Goal: Task Accomplishment & Management: Complete application form

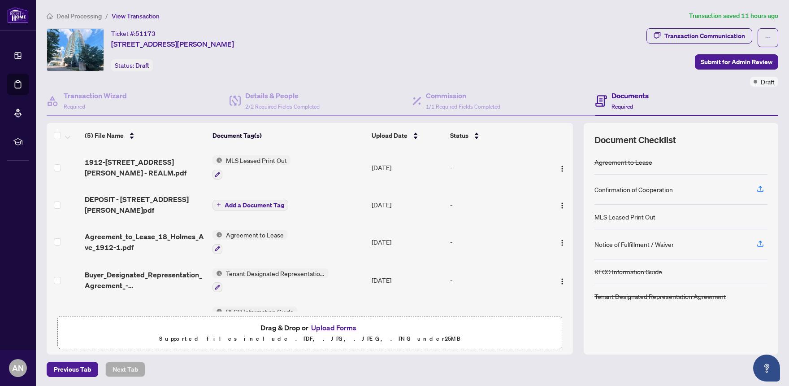
scroll to position [0, 0]
click at [727, 63] on span "Submit for Admin Review" at bounding box center [737, 62] width 72 height 14
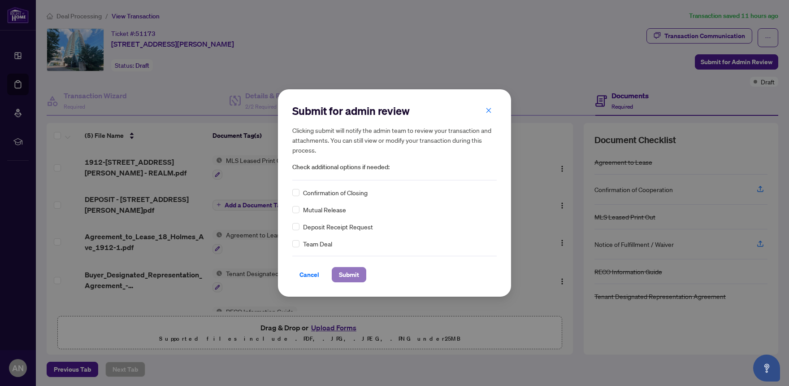
click at [354, 278] on span "Submit" at bounding box center [349, 274] width 20 height 14
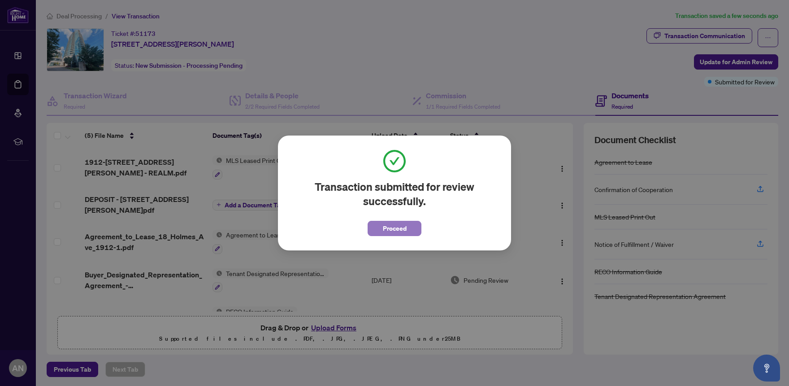
click at [409, 229] on button "Proceed" at bounding box center [395, 228] width 54 height 15
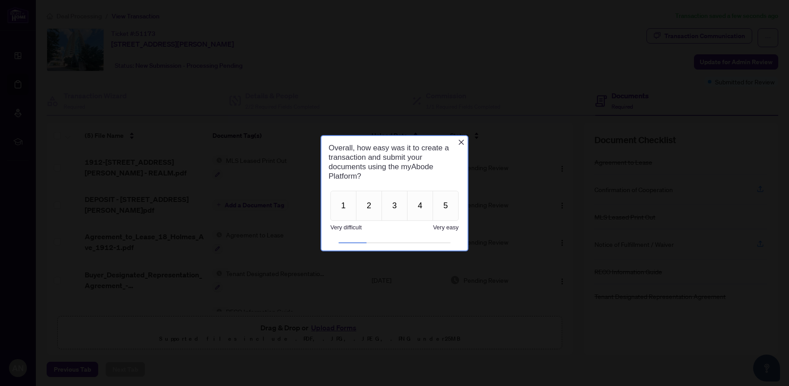
click at [444, 227] on span "Very easy" at bounding box center [446, 227] width 26 height 7
click at [461, 143] on icon "Close button" at bounding box center [461, 141] width 5 height 5
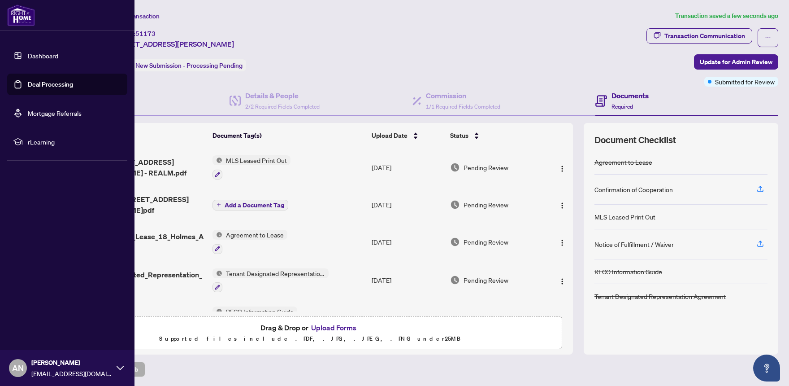
click at [34, 85] on link "Deal Processing" at bounding box center [50, 84] width 45 height 8
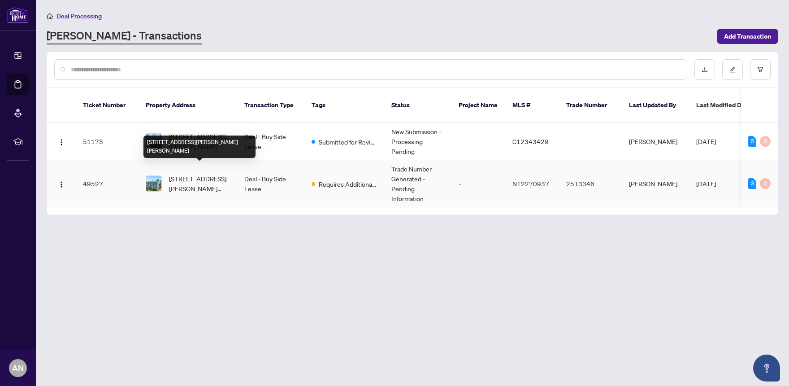
click at [197, 174] on span "1109-1 Clark Ave, Vaughan, Ontario L4J 7Y6, Canada" at bounding box center [199, 184] width 61 height 20
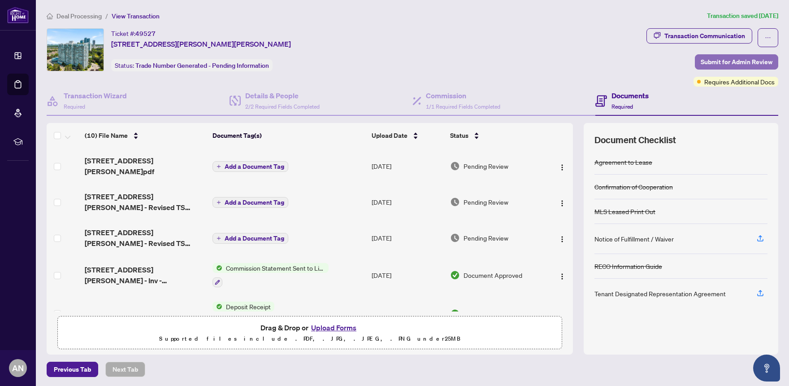
click at [739, 61] on span "Submit for Admin Review" at bounding box center [737, 62] width 72 height 14
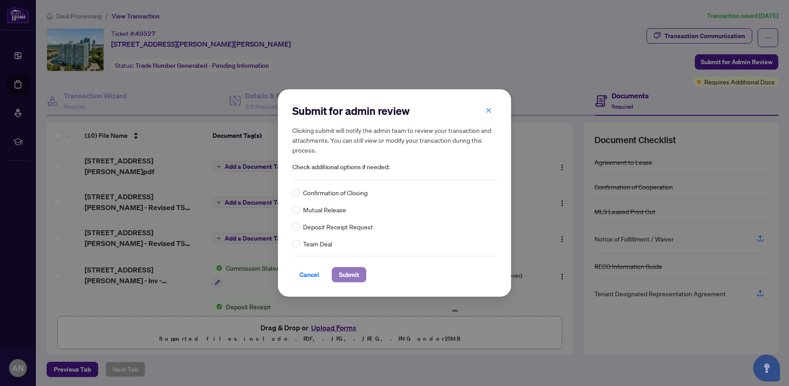
click at [356, 270] on span "Submit" at bounding box center [349, 274] width 20 height 14
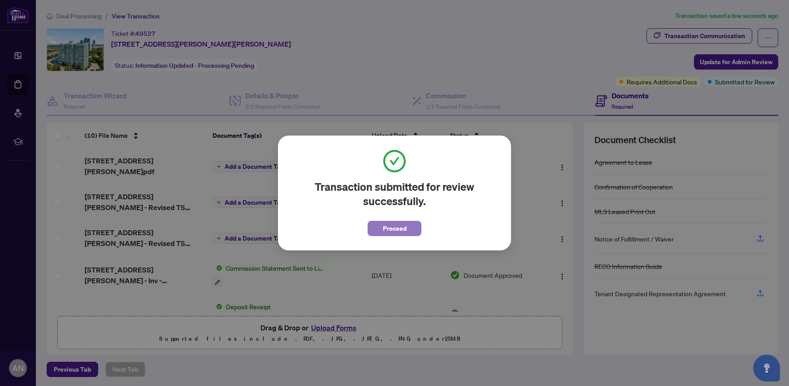
click at [393, 222] on span "Proceed" at bounding box center [395, 228] width 24 height 14
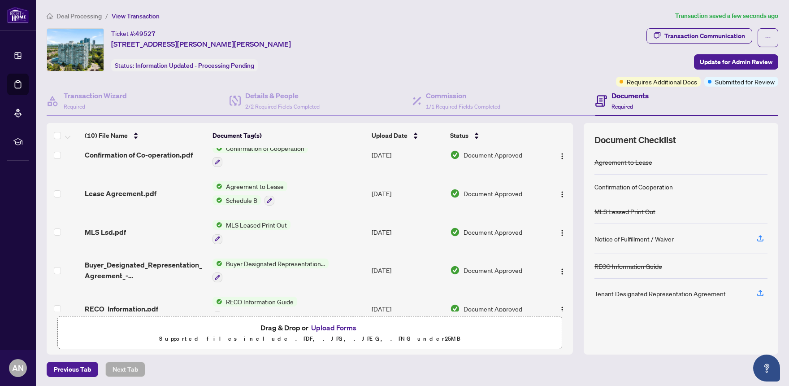
scroll to position [197, 0]
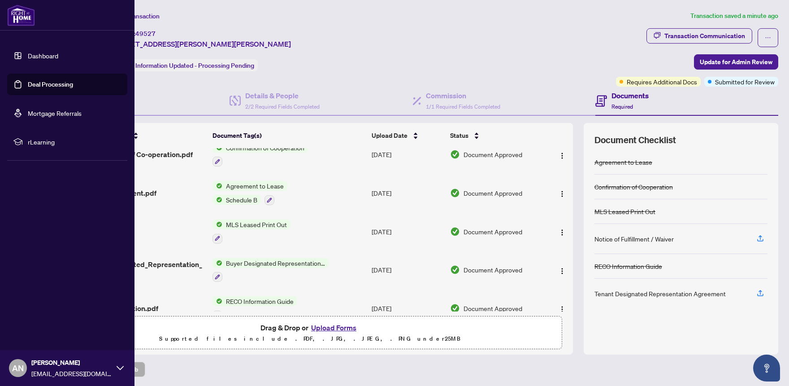
click at [28, 52] on link "Dashboard" at bounding box center [43, 56] width 30 height 8
